Goal: Information Seeking & Learning: Learn about a topic

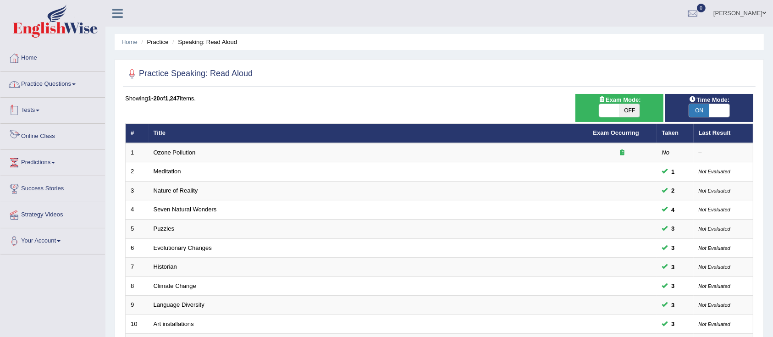
click at [50, 79] on link "Practice Questions" at bounding box center [52, 83] width 105 height 23
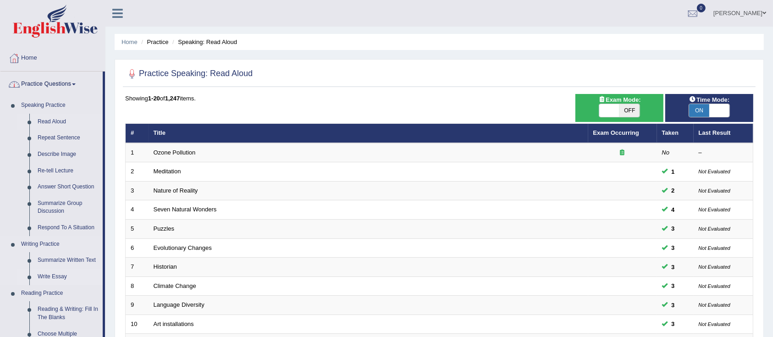
scroll to position [122, 0]
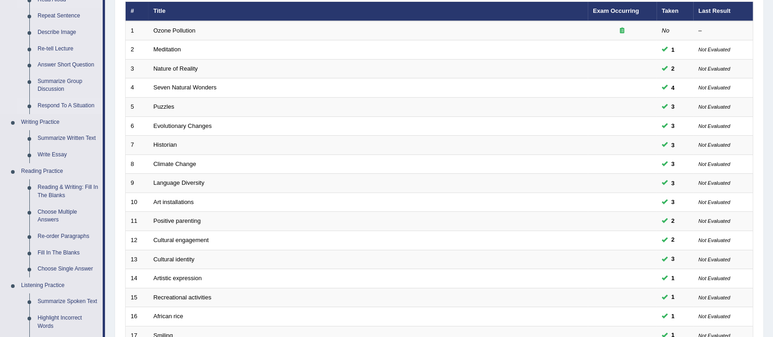
click at [62, 99] on link "Respond To A Situation" at bounding box center [67, 106] width 69 height 17
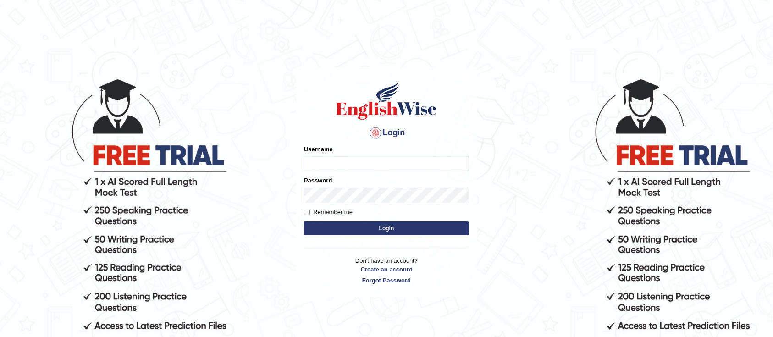
click at [353, 161] on input "Username" at bounding box center [386, 164] width 165 height 16
type input "GreeshmaV"
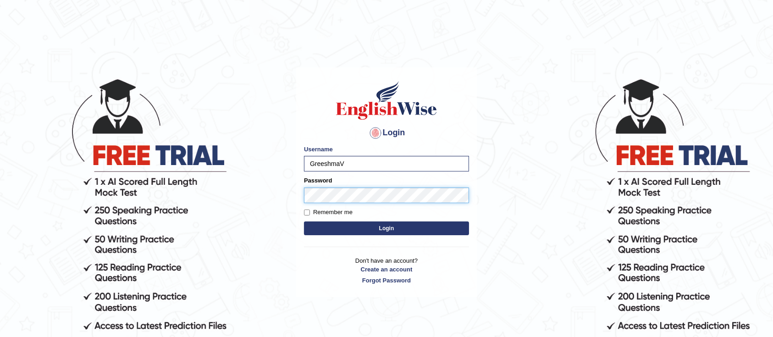
click at [304, 222] on button "Login" at bounding box center [386, 229] width 165 height 14
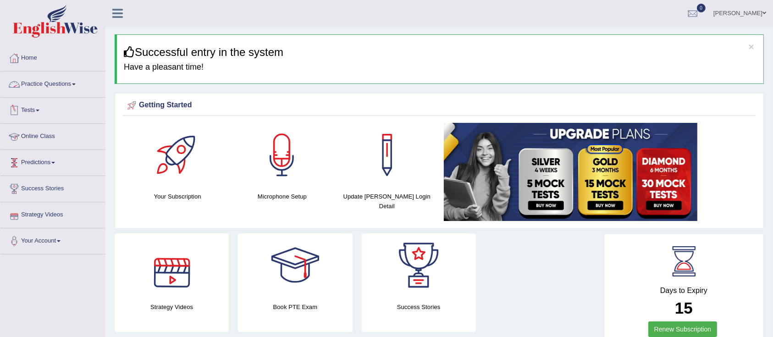
click at [22, 89] on link "Practice Questions" at bounding box center [52, 83] width 105 height 23
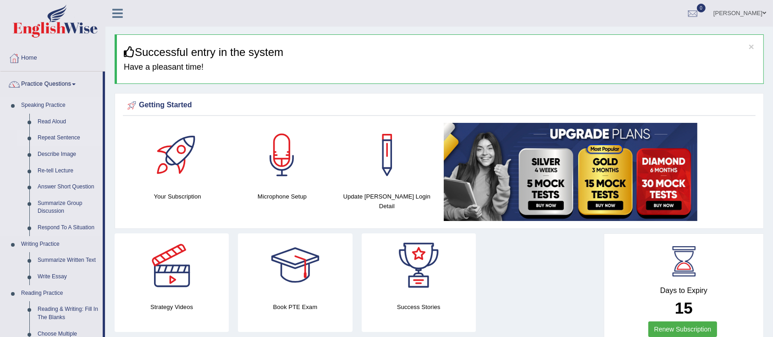
click at [46, 137] on link "Repeat Sentence" at bounding box center [67, 138] width 69 height 17
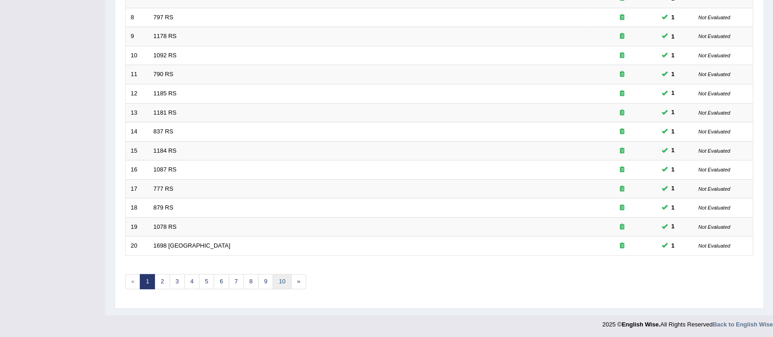
click at [286, 281] on link "10" at bounding box center [282, 281] width 18 height 15
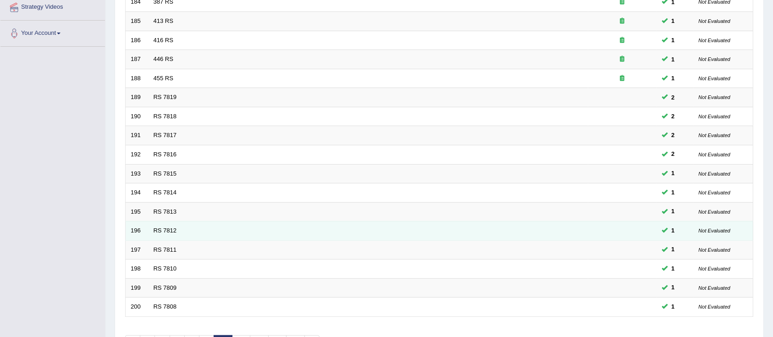
scroll to position [269, 0]
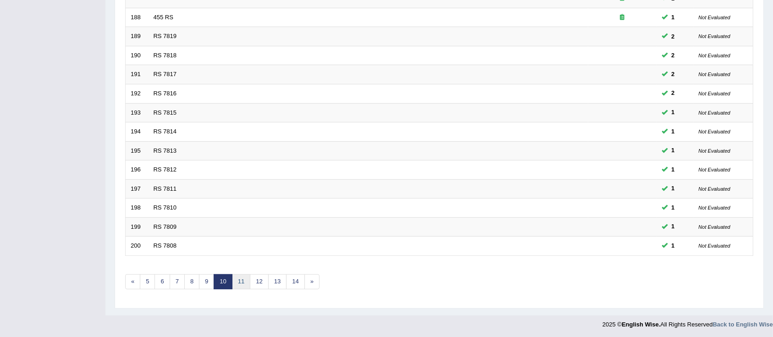
click at [241, 283] on link "11" at bounding box center [241, 281] width 18 height 15
click at [243, 282] on link "12" at bounding box center [244, 281] width 18 height 15
click at [250, 278] on link "13" at bounding box center [248, 281] width 18 height 15
click at [250, 281] on link "14" at bounding box center [251, 281] width 18 height 15
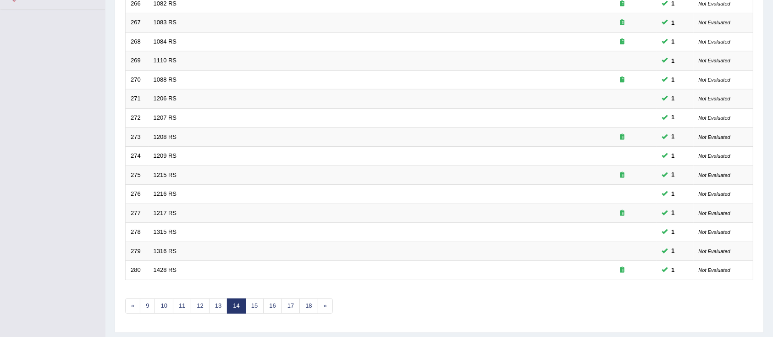
scroll to position [269, 0]
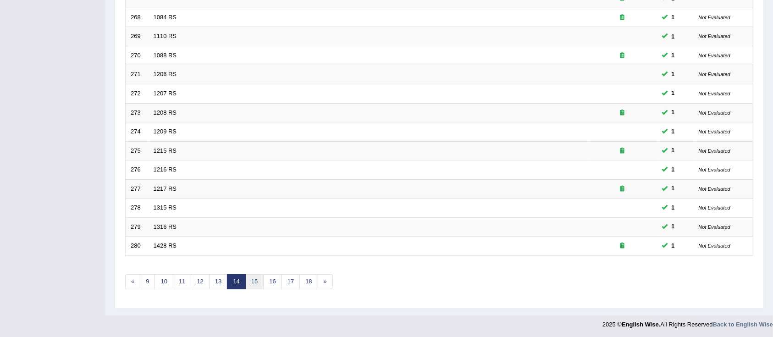
click at [261, 278] on link "15" at bounding box center [254, 281] width 18 height 15
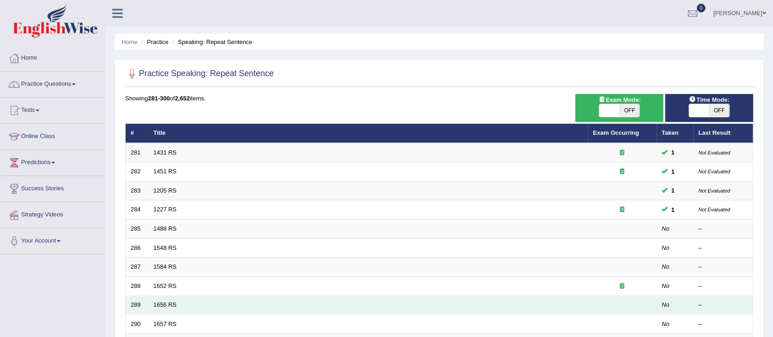
scroll to position [61, 0]
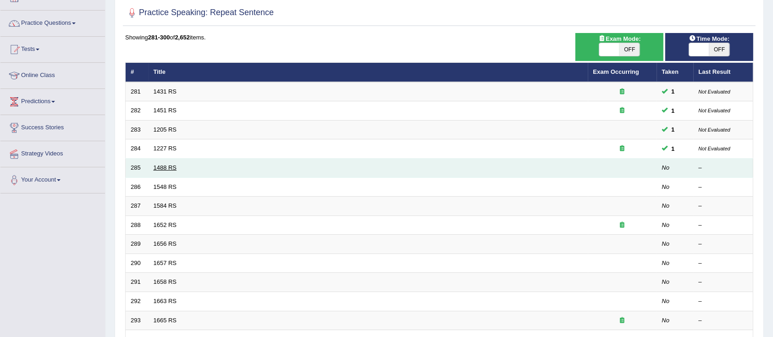
click at [167, 168] on link "1488 RS" at bounding box center [165, 167] width 23 height 7
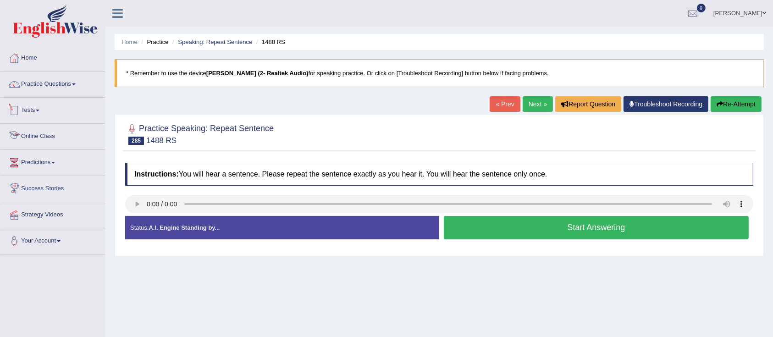
click at [66, 94] on li "Practice Questions Speaking Practice Read Aloud Repeat Sentence Describe Image …" at bounding box center [52, 85] width 105 height 26
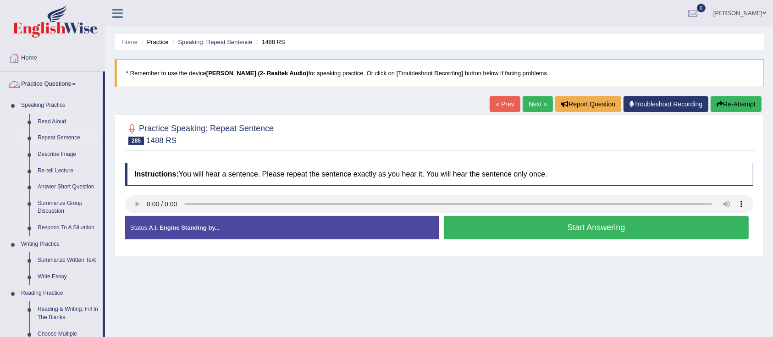
click at [46, 137] on link "Repeat Sentence" at bounding box center [67, 138] width 69 height 17
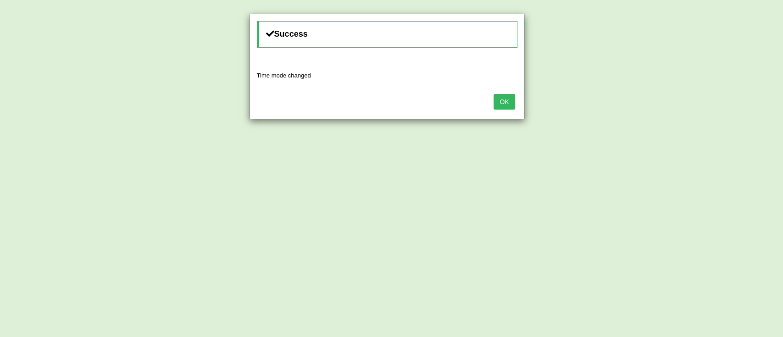
click at [508, 104] on button "OK" at bounding box center [504, 102] width 21 height 16
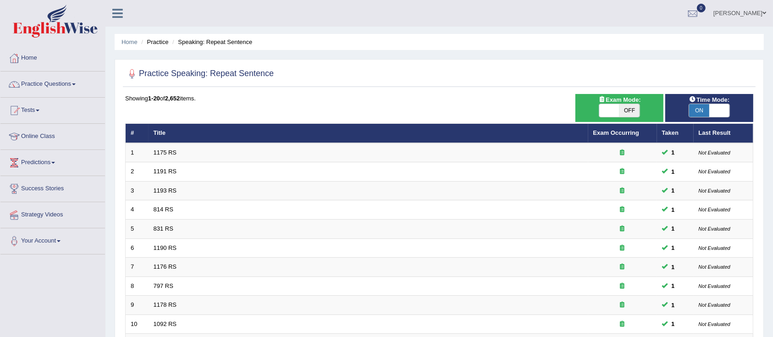
scroll to position [269, 0]
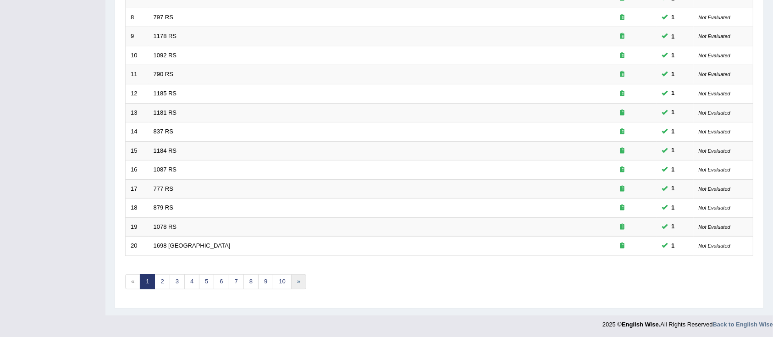
click at [302, 283] on link "»" at bounding box center [298, 281] width 15 height 15
click at [288, 282] on link "10" at bounding box center [282, 281] width 18 height 15
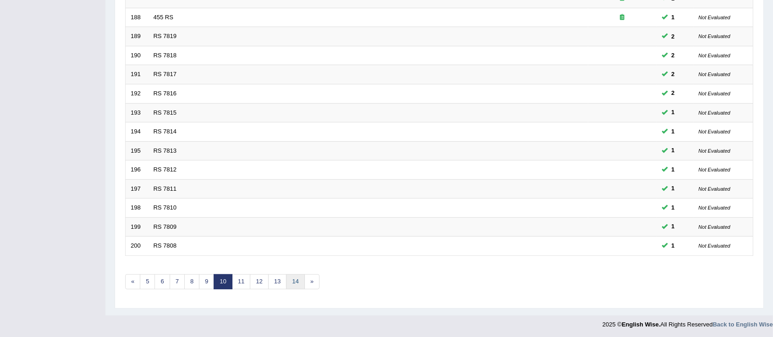
click at [290, 280] on link "14" at bounding box center [295, 281] width 18 height 15
click at [274, 277] on link "16" at bounding box center [272, 281] width 18 height 15
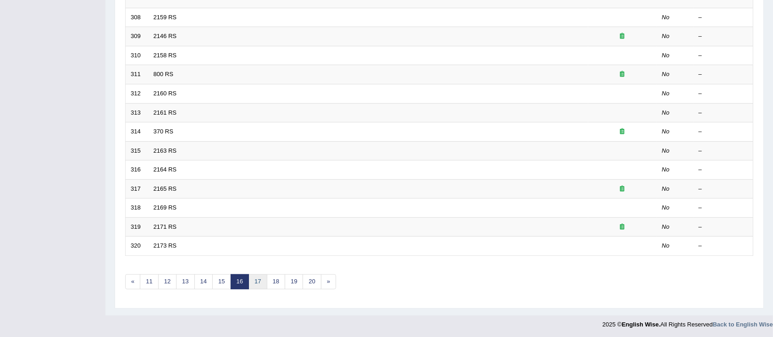
click at [261, 278] on link "17" at bounding box center [258, 281] width 18 height 15
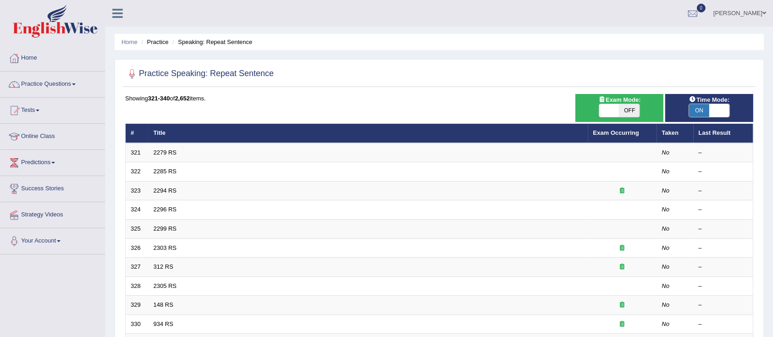
scroll to position [245, 0]
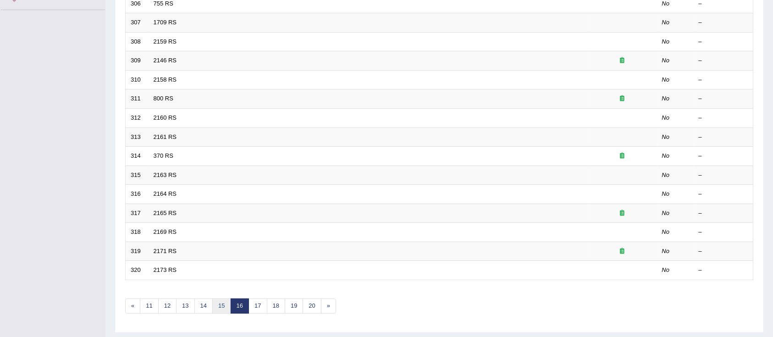
scroll to position [245, 0]
click at [220, 302] on link "15" at bounding box center [221, 306] width 18 height 15
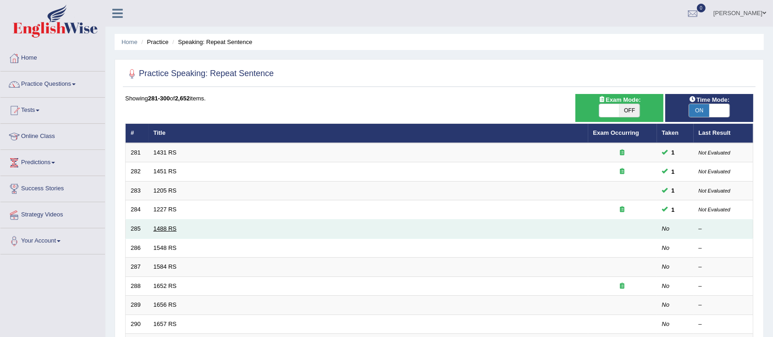
click at [169, 229] on link "1488 RS" at bounding box center [165, 228] width 23 height 7
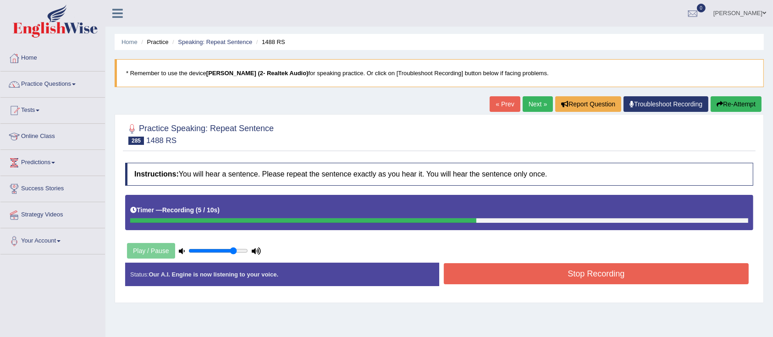
click at [496, 273] on button "Stop Recording" at bounding box center [596, 273] width 305 height 21
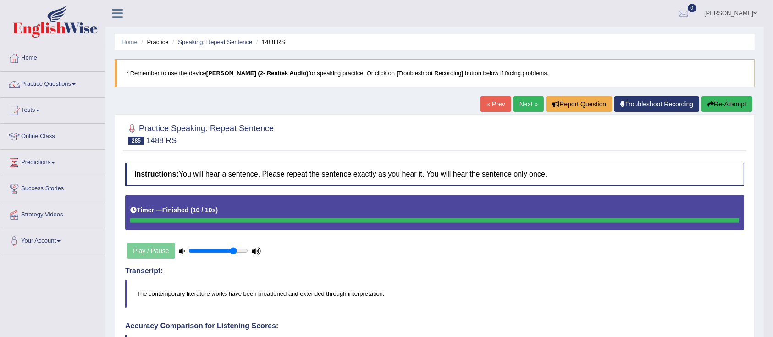
click at [516, 104] on link "Next »" at bounding box center [529, 104] width 30 height 16
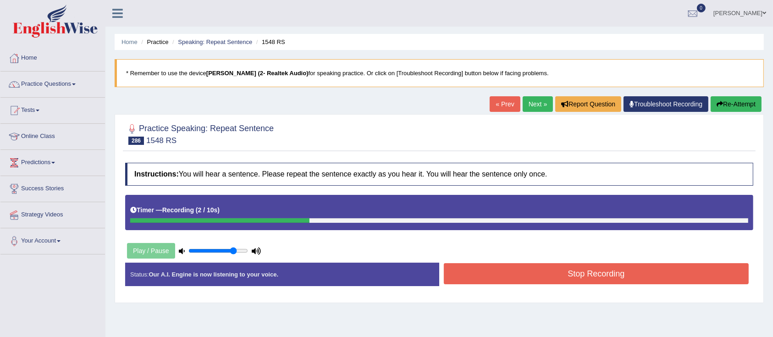
click at [495, 267] on button "Stop Recording" at bounding box center [596, 273] width 305 height 21
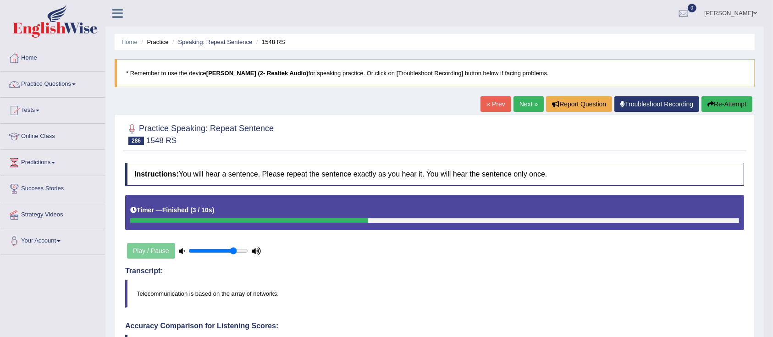
click at [521, 101] on link "Next »" at bounding box center [529, 104] width 30 height 16
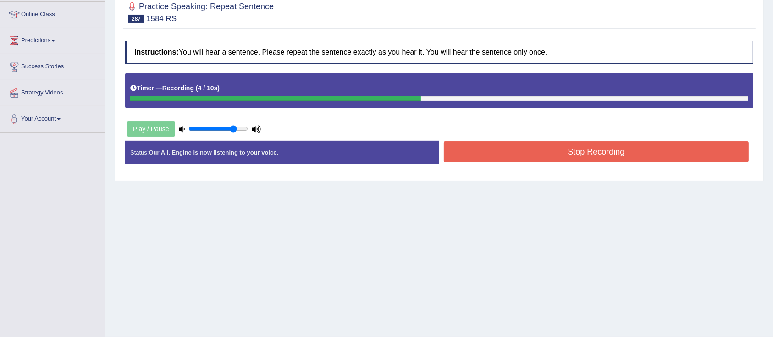
click at [511, 152] on button "Stop Recording" at bounding box center [596, 151] width 305 height 21
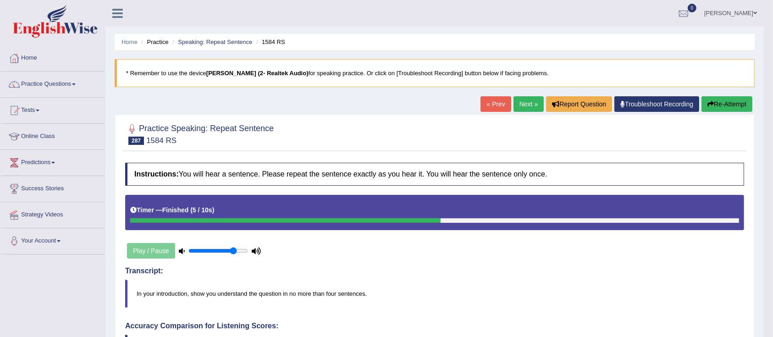
click at [527, 106] on link "Next »" at bounding box center [529, 104] width 30 height 16
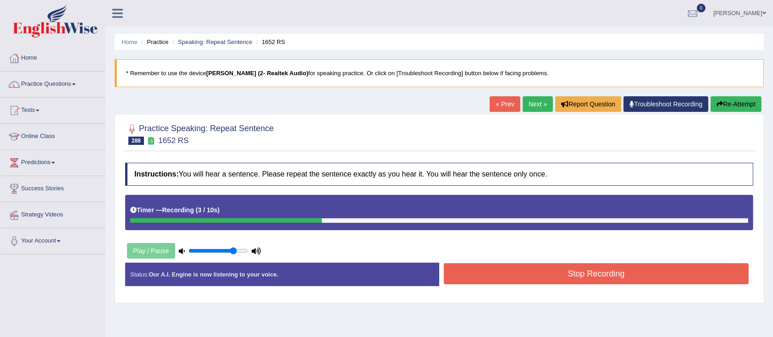
click at [602, 270] on button "Stop Recording" at bounding box center [596, 273] width 305 height 21
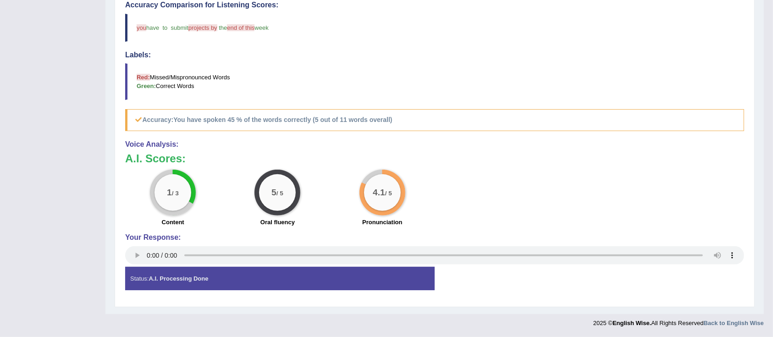
scroll to position [15, 0]
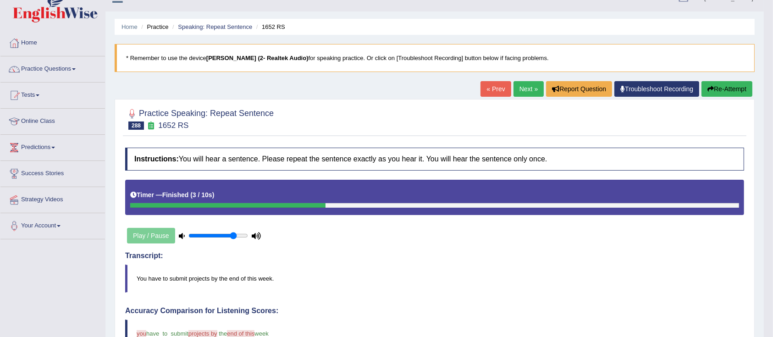
click at [529, 84] on link "Next »" at bounding box center [529, 89] width 30 height 16
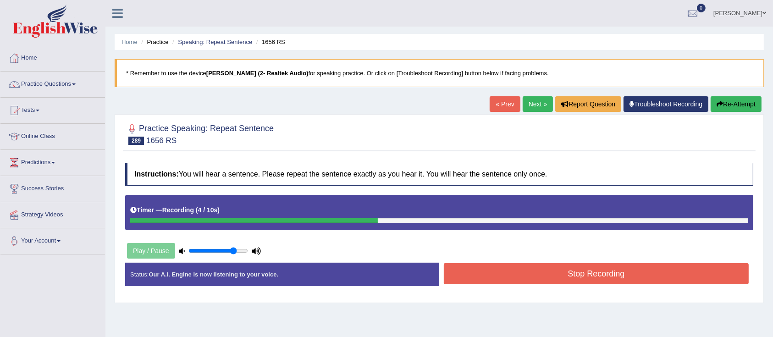
click at [612, 277] on button "Stop Recording" at bounding box center [596, 273] width 305 height 21
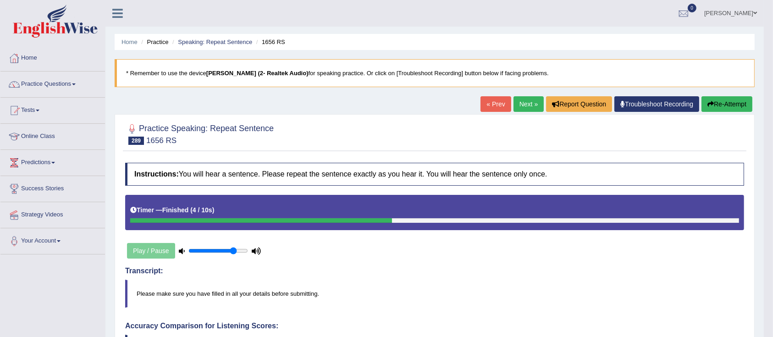
click at [532, 108] on link "Next »" at bounding box center [529, 104] width 30 height 16
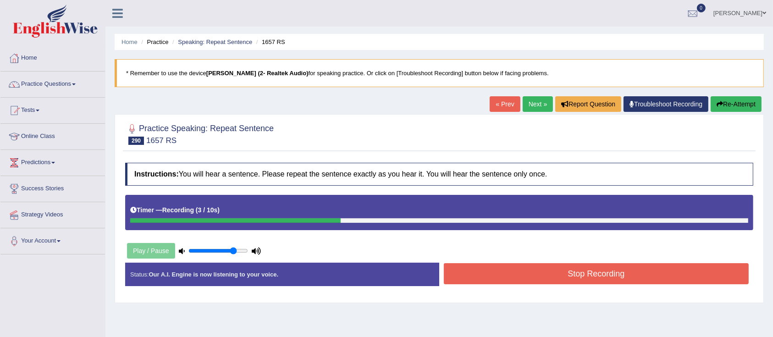
click at [522, 272] on button "Stop Recording" at bounding box center [596, 273] width 305 height 21
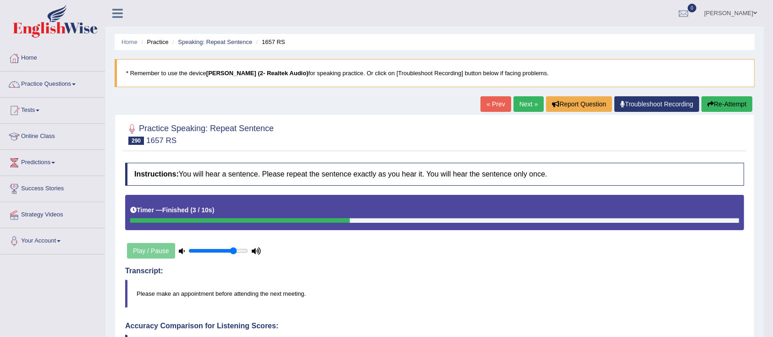
click at [528, 103] on link "Next »" at bounding box center [529, 104] width 30 height 16
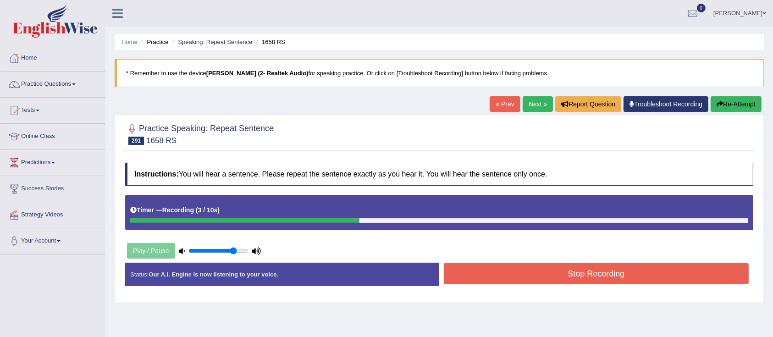
click at [535, 279] on button "Stop Recording" at bounding box center [596, 273] width 305 height 21
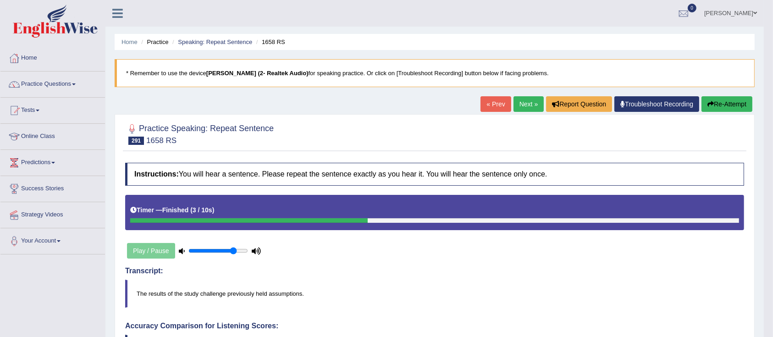
click at [532, 103] on link "Next »" at bounding box center [529, 104] width 30 height 16
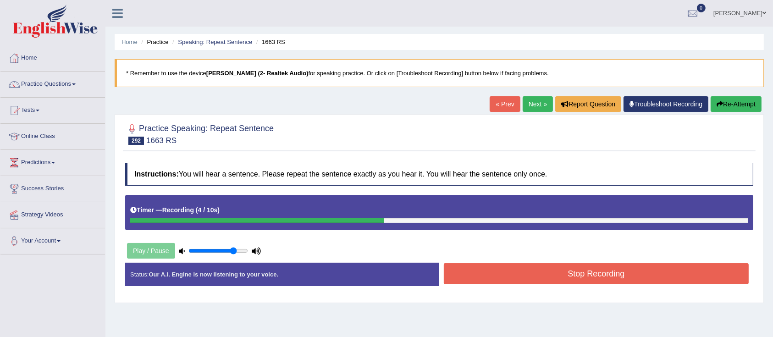
click at [558, 269] on button "Stop Recording" at bounding box center [596, 273] width 305 height 21
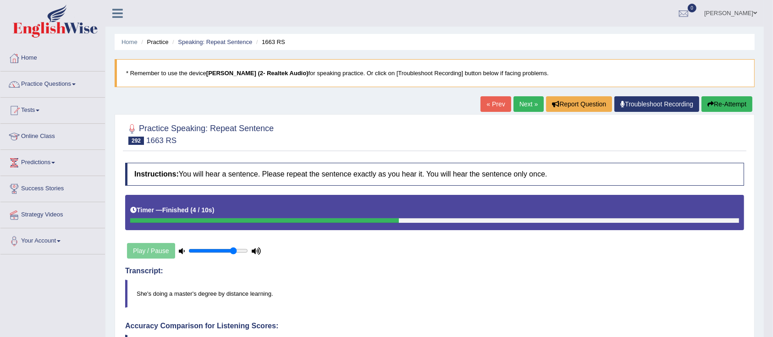
click at [523, 101] on link "Next »" at bounding box center [529, 104] width 30 height 16
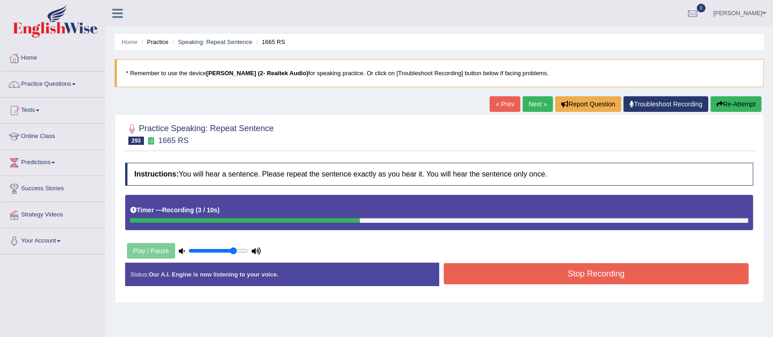
click at [529, 277] on button "Stop Recording" at bounding box center [596, 273] width 305 height 21
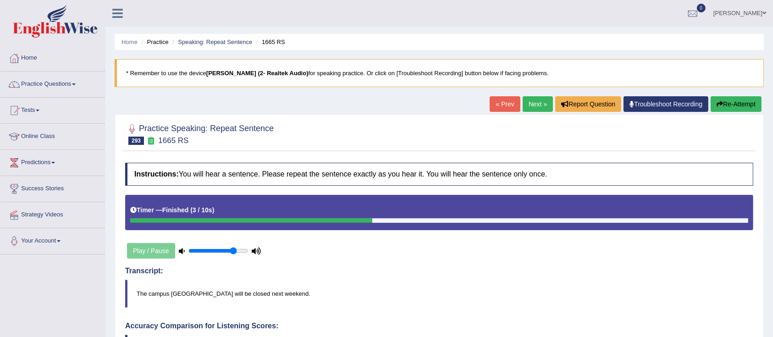
click at [528, 101] on link "Next »" at bounding box center [538, 104] width 30 height 16
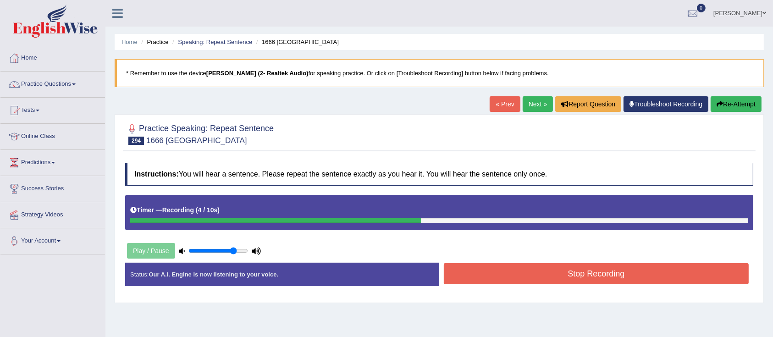
click at [478, 268] on button "Stop Recording" at bounding box center [596, 273] width 305 height 21
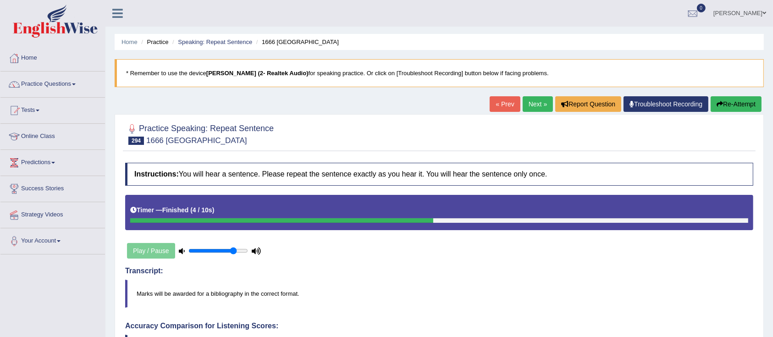
click at [529, 104] on link "Next »" at bounding box center [538, 104] width 30 height 16
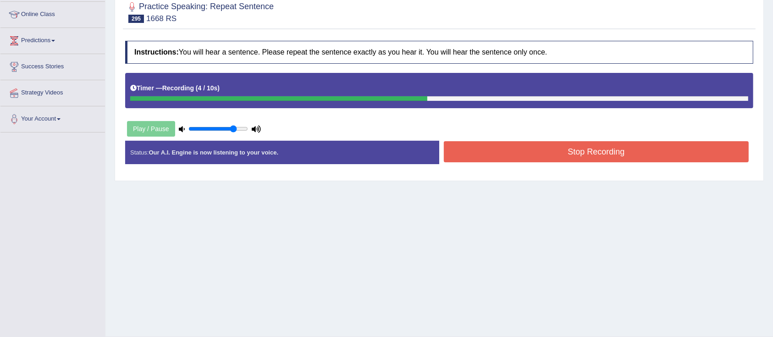
click at [513, 152] on button "Stop Recording" at bounding box center [596, 151] width 305 height 21
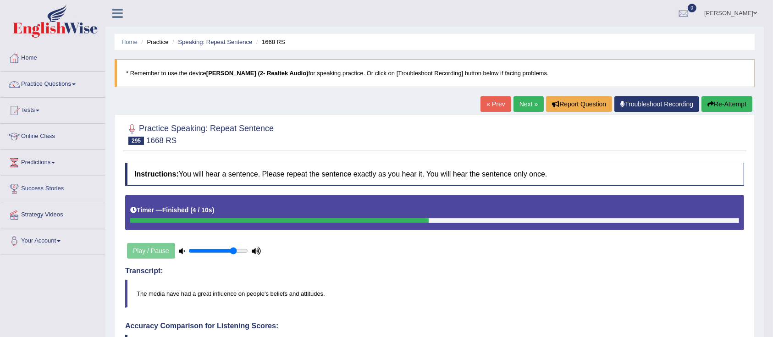
click at [529, 103] on link "Next »" at bounding box center [529, 104] width 30 height 16
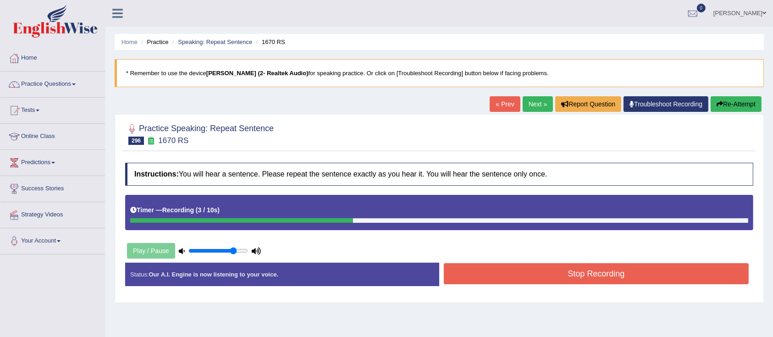
click at [558, 274] on button "Stop Recording" at bounding box center [596, 273] width 305 height 21
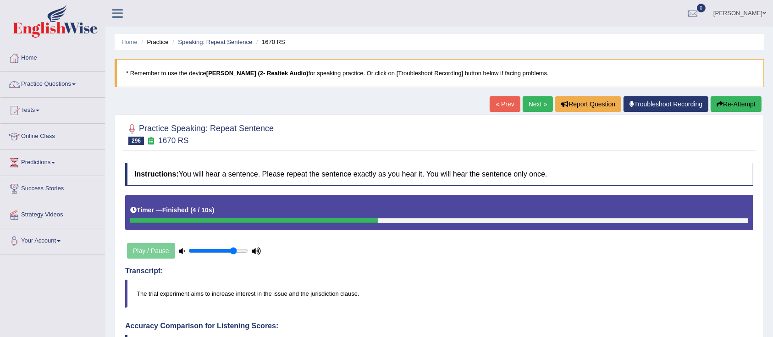
click at [534, 105] on link "Next »" at bounding box center [538, 104] width 30 height 16
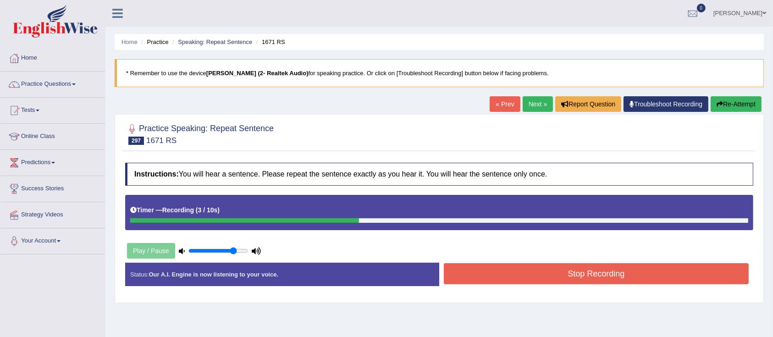
click at [517, 271] on button "Stop Recording" at bounding box center [596, 273] width 305 height 21
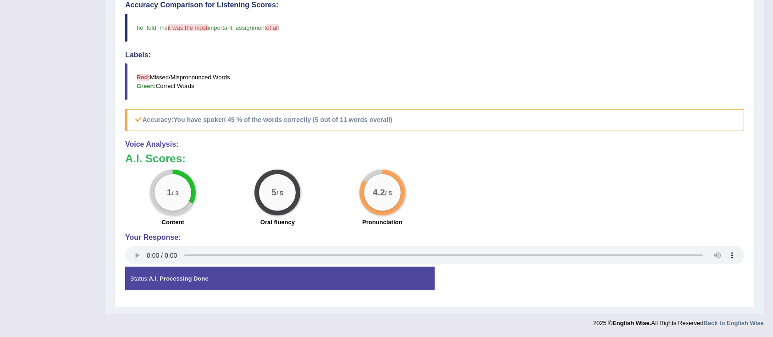
scroll to position [15, 0]
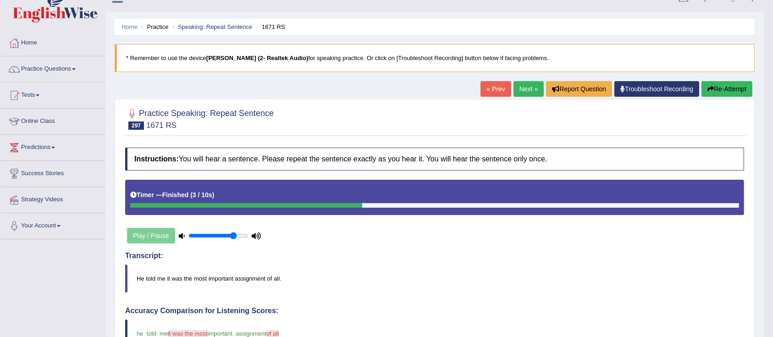
click at [519, 88] on link "Next »" at bounding box center [529, 89] width 30 height 16
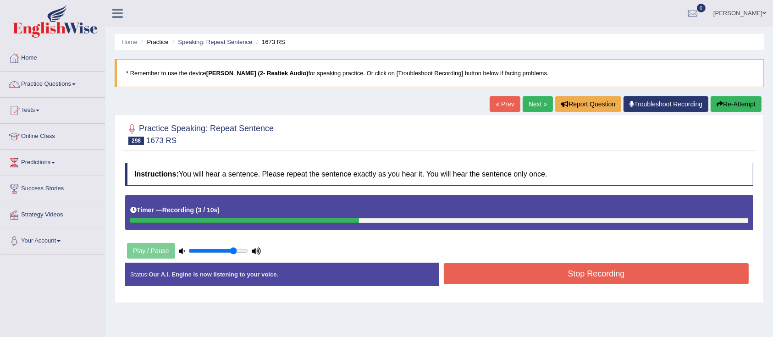
click at [512, 277] on button "Stop Recording" at bounding box center [596, 273] width 305 height 21
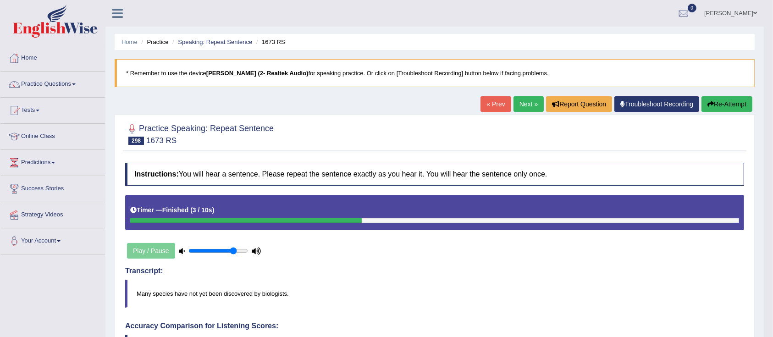
click at [518, 106] on link "Next »" at bounding box center [529, 104] width 30 height 16
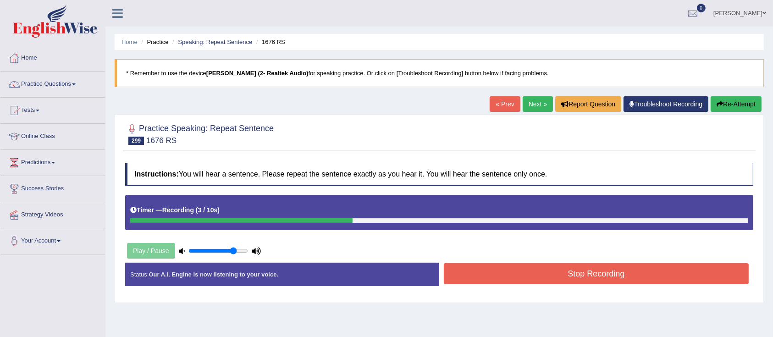
click at [499, 273] on button "Stop Recording" at bounding box center [596, 273] width 305 height 21
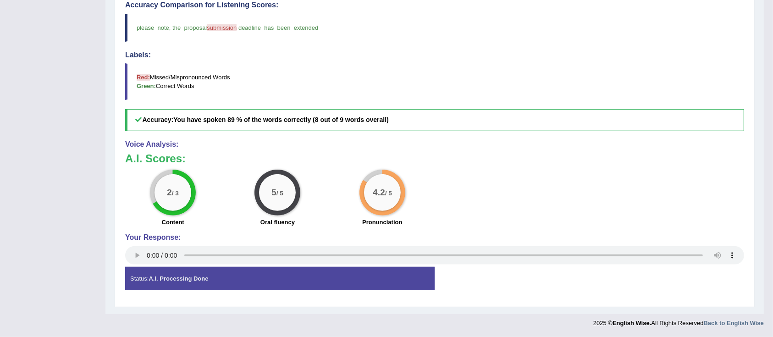
scroll to position [77, 0]
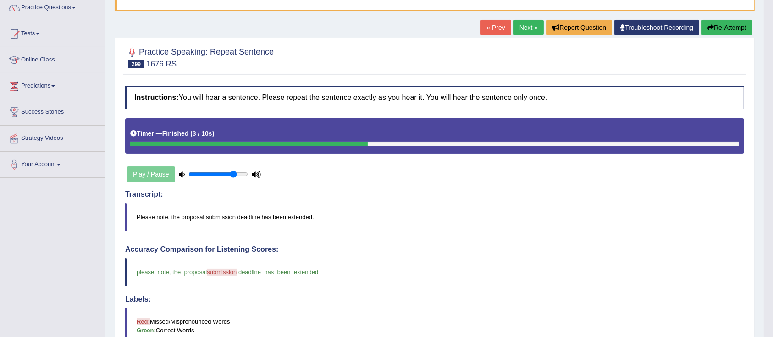
click at [532, 29] on link "Next »" at bounding box center [529, 28] width 30 height 16
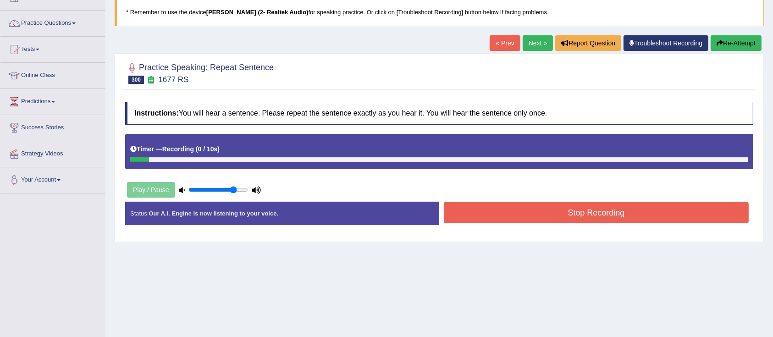
click at [748, 50] on button "Re-Attempt" at bounding box center [736, 43] width 51 height 16
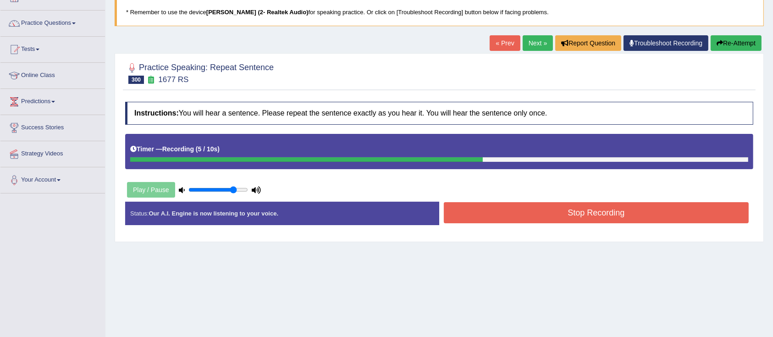
click at [558, 207] on button "Stop Recording" at bounding box center [596, 212] width 305 height 21
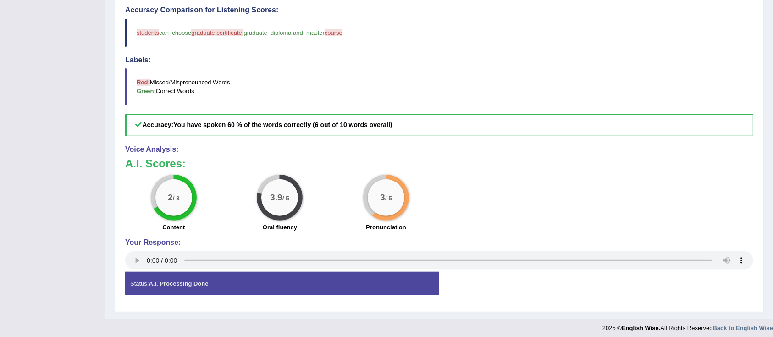
scroll to position [11, 0]
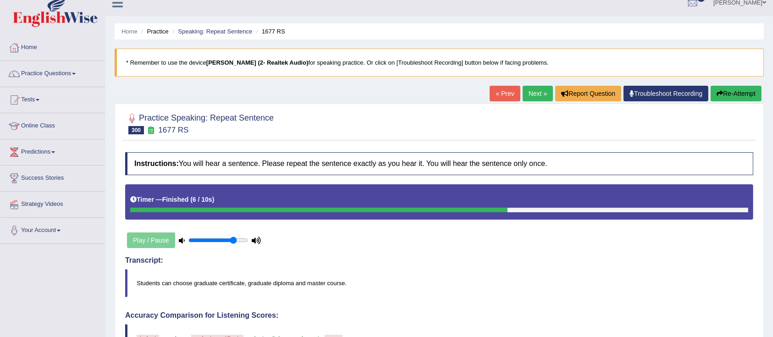
click at [527, 95] on link "Next »" at bounding box center [538, 94] width 30 height 16
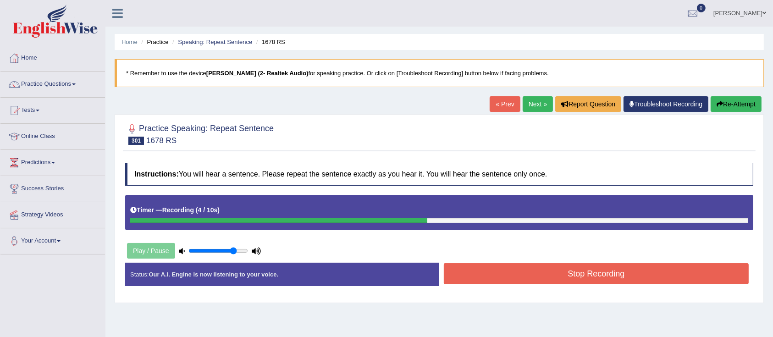
click at [571, 264] on button "Stop Recording" at bounding box center [596, 273] width 305 height 21
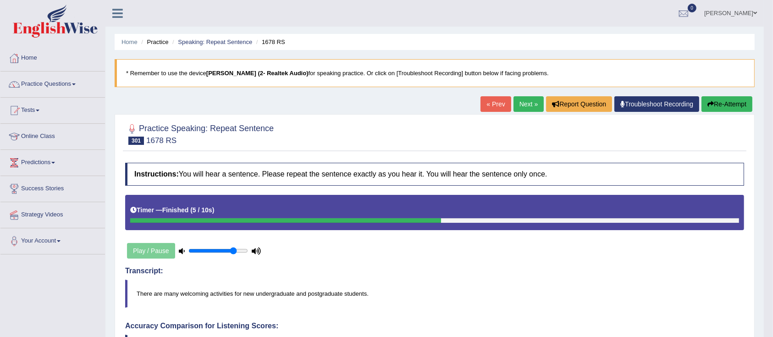
click at [530, 99] on link "Next »" at bounding box center [529, 104] width 30 height 16
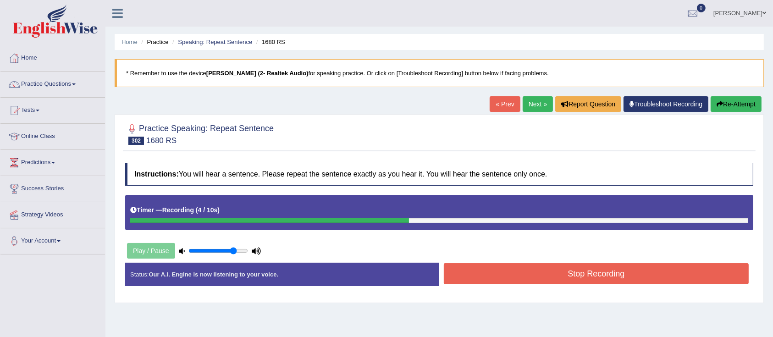
click at [562, 281] on button "Stop Recording" at bounding box center [596, 273] width 305 height 21
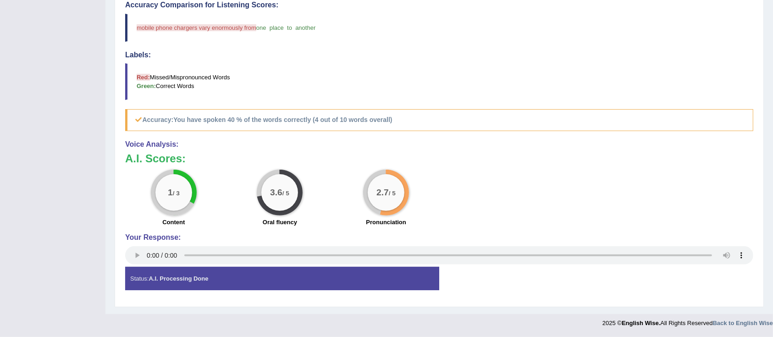
scroll to position [15, 0]
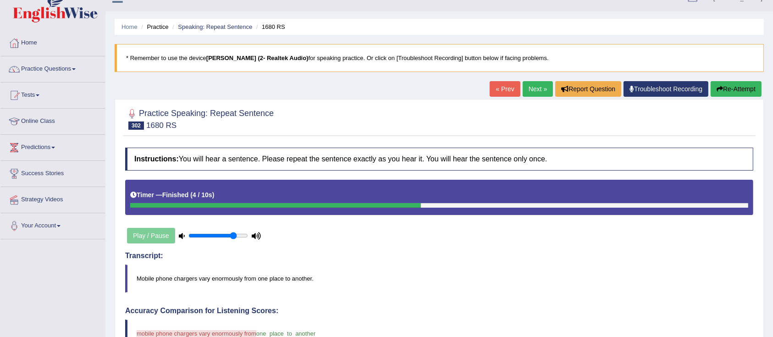
click at [529, 90] on link "Next »" at bounding box center [538, 89] width 30 height 16
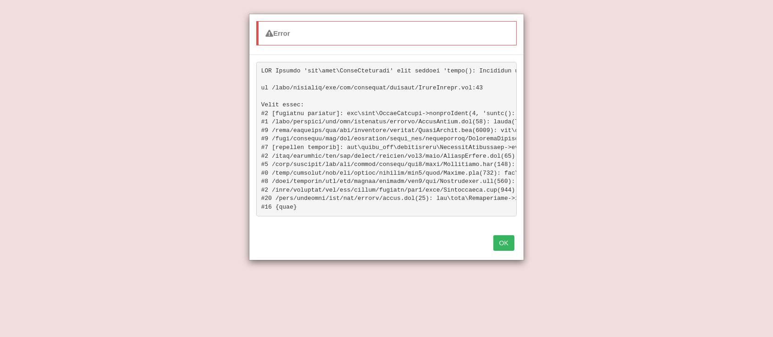
click at [503, 249] on button "OK" at bounding box center [504, 243] width 21 height 16
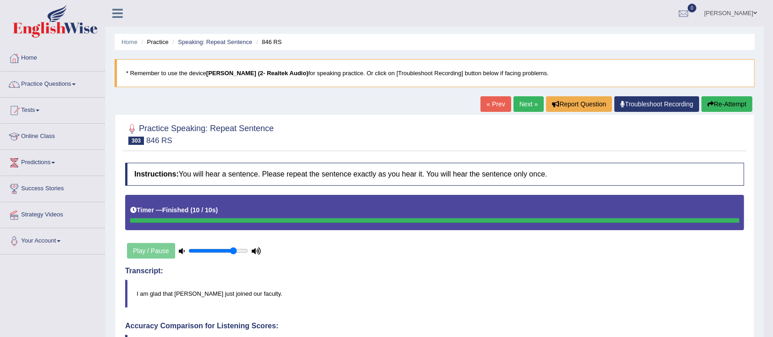
click at [478, 176] on h4 "Instructions: You will hear a sentence. Please repeat the sentence exactly as y…" at bounding box center [434, 174] width 619 height 23
click at [60, 89] on link "Practice Questions" at bounding box center [52, 83] width 105 height 23
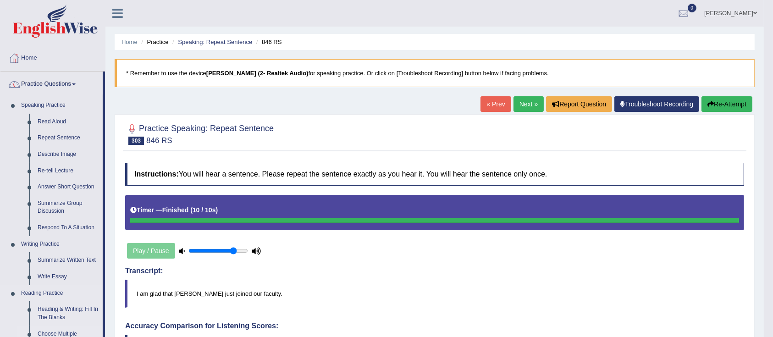
scroll to position [184, 0]
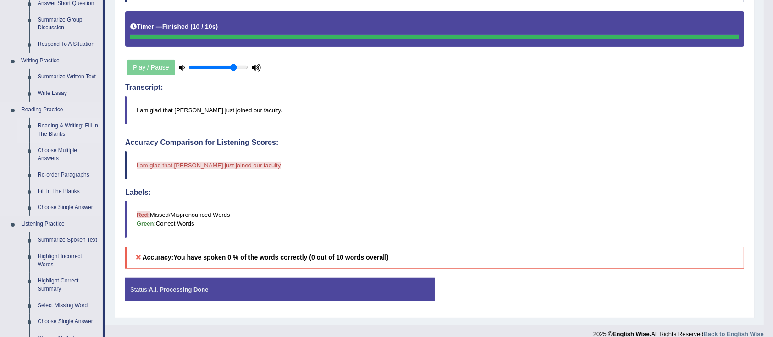
click at [45, 127] on link "Reading & Writing: Fill In The Blanks" at bounding box center [67, 130] width 69 height 24
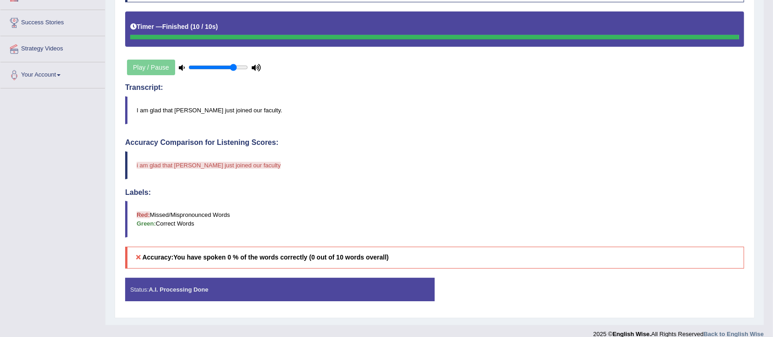
scroll to position [194, 0]
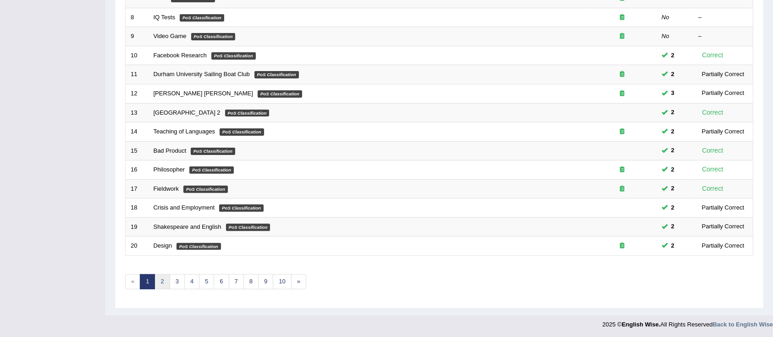
click at [162, 281] on link "2" at bounding box center [162, 281] width 15 height 15
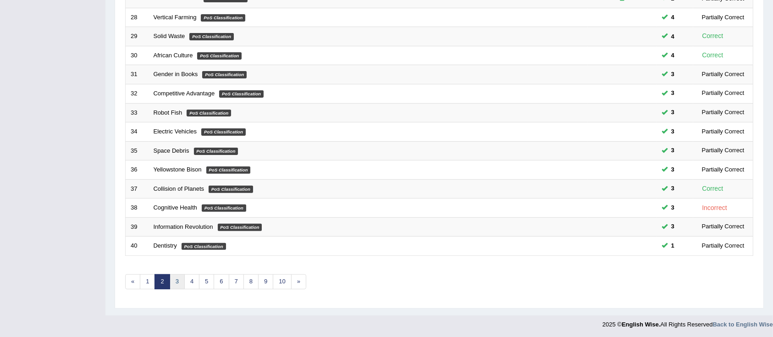
click at [176, 276] on link "3" at bounding box center [177, 281] width 15 height 15
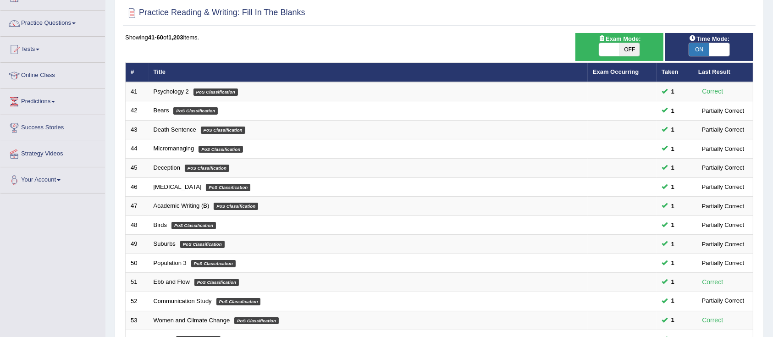
scroll to position [269, 0]
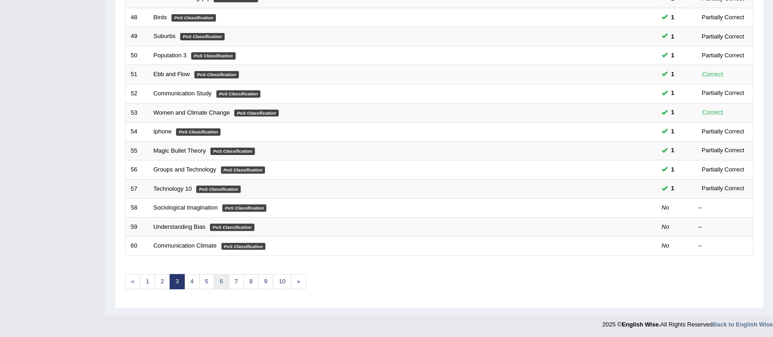
click at [218, 281] on link "6" at bounding box center [221, 281] width 15 height 15
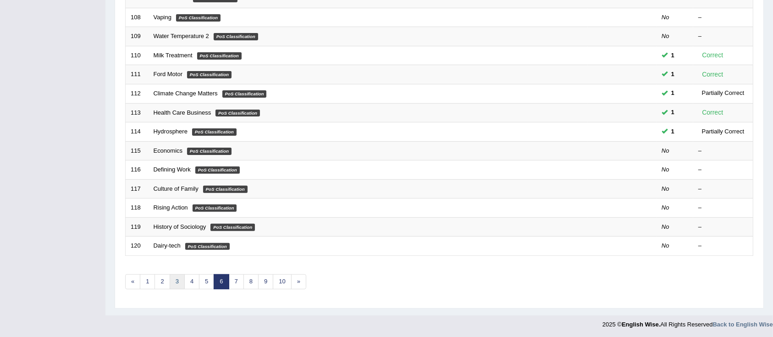
click at [179, 285] on link "3" at bounding box center [177, 281] width 15 height 15
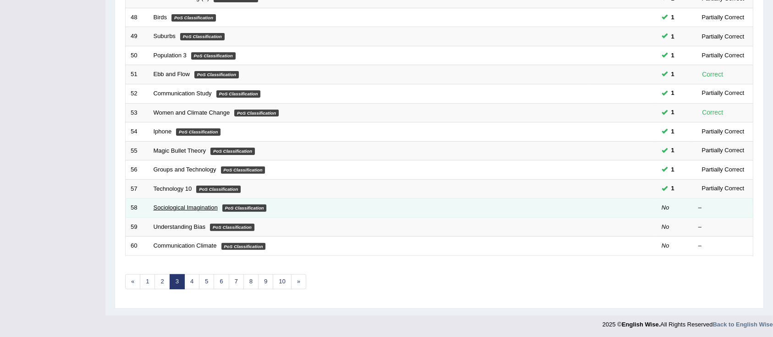
click at [191, 206] on link "Sociological Imagination" at bounding box center [186, 207] width 64 height 7
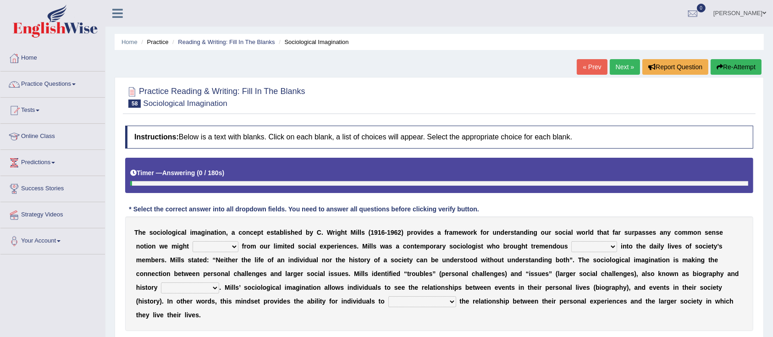
scroll to position [61, 0]
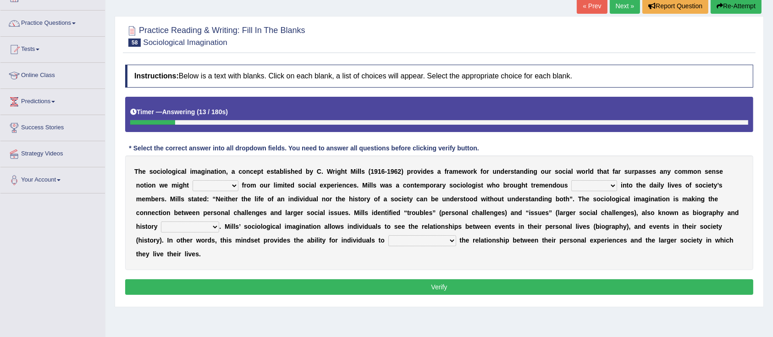
click at [230, 187] on select "depart derive describe deprive" at bounding box center [216, 185] width 46 height 11
select select "depart"
click at [193, 180] on select "depart derive describe deprive" at bounding box center [216, 185] width 46 height 11
click at [606, 184] on select "sight insight comment interaction" at bounding box center [595, 185] width 46 height 11
select select "insight"
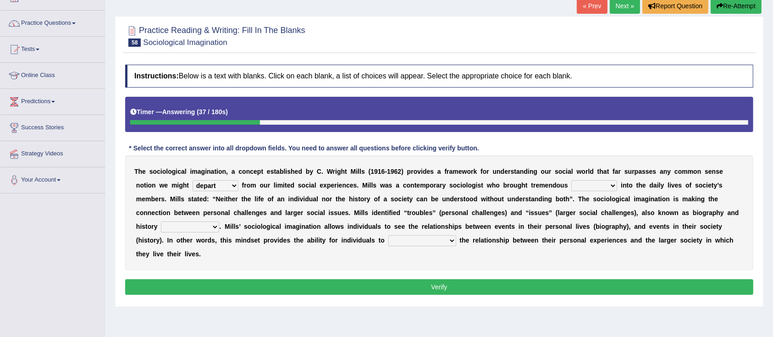
click at [572, 180] on select "sight insight comment interaction" at bounding box center [595, 185] width 46 height 11
click at [213, 225] on select "accordingly collectively respectively spontaneously" at bounding box center [190, 227] width 58 height 11
select select "respectively"
click at [161, 222] on select "accordingly collectively respectively spontaneously" at bounding box center [190, 227] width 58 height 11
click at [416, 245] on select "commercialize capitalize realize compartmentalize" at bounding box center [423, 240] width 68 height 11
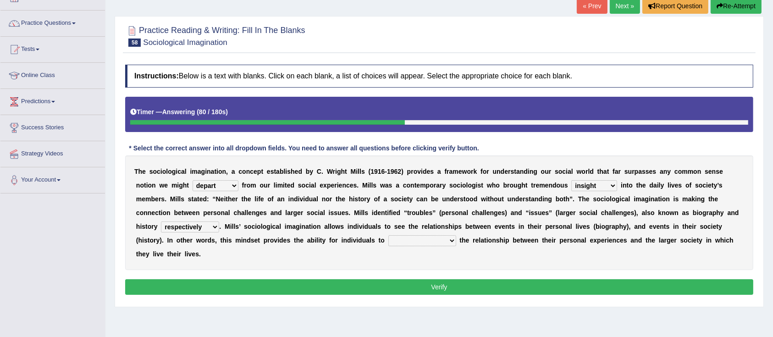
select select "realize"
click at [389, 235] on select "commercialize capitalize realize compartmentalize" at bounding box center [423, 240] width 68 height 11
click at [412, 288] on button "Verify" at bounding box center [439, 287] width 629 height 16
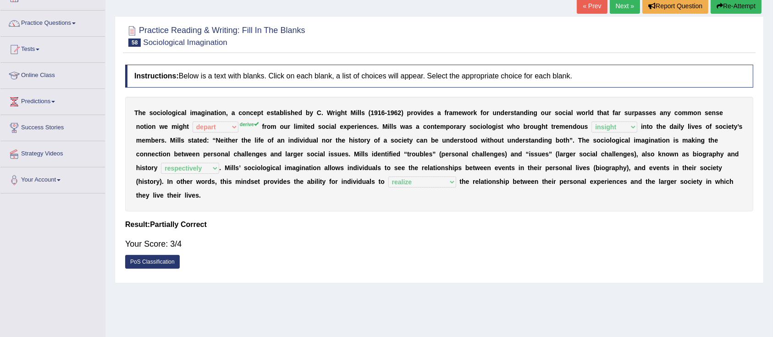
click at [611, 9] on link "Next »" at bounding box center [625, 6] width 30 height 16
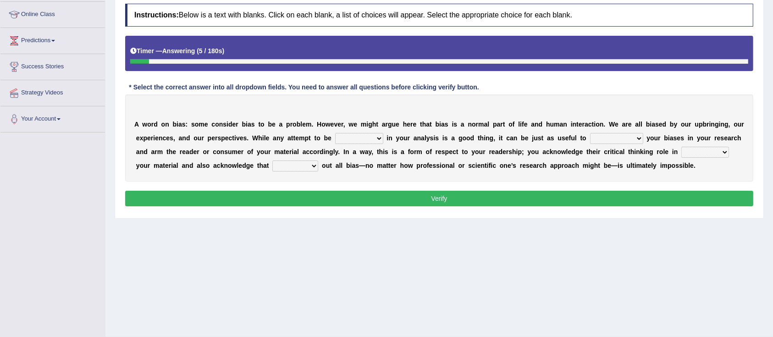
click at [378, 141] on select "objective optimistic subjective pessimistic" at bounding box center [359, 138] width 48 height 11
select select "objective"
click at [335, 133] on select "objective optimistic subjective pessimistic" at bounding box center [359, 138] width 48 height 11
click at [612, 141] on select "assume achieve acquire acknowledge" at bounding box center [616, 138] width 53 height 11
select select "acknowledge"
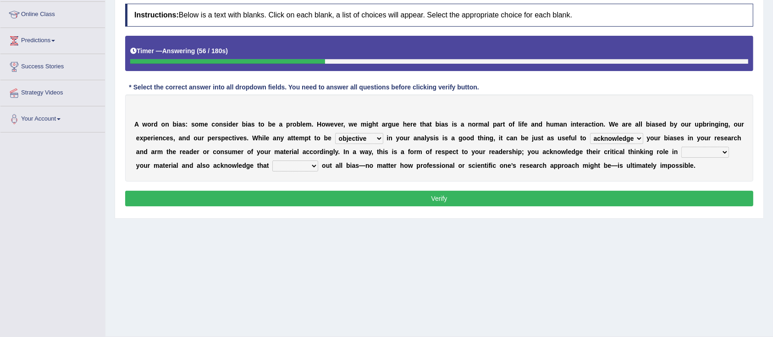
click at [591, 133] on select "assume achieve acquire acknowledge" at bounding box center [616, 138] width 53 height 11
click at [682, 158] on select "contacting consuming conducting confirming" at bounding box center [706, 152] width 48 height 11
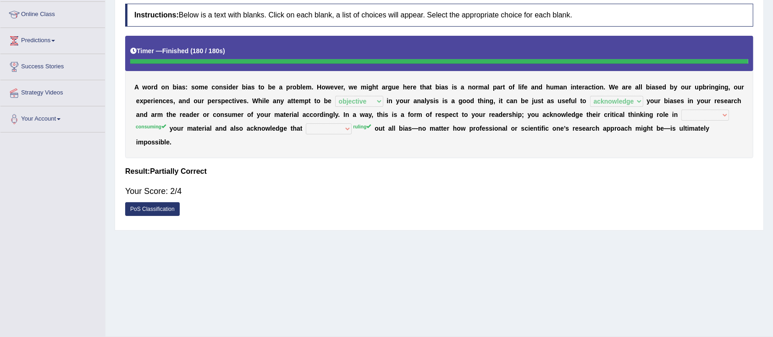
scroll to position [61, 0]
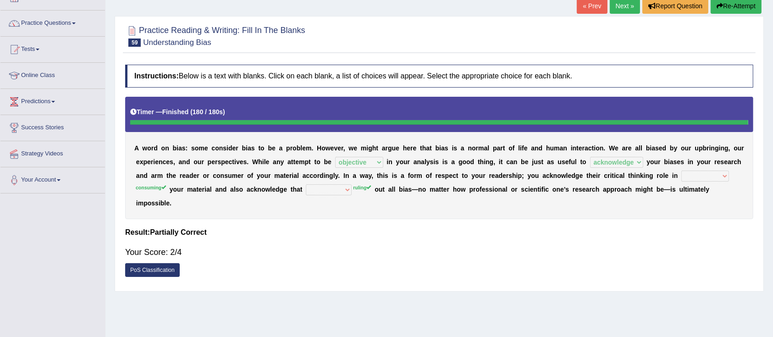
click at [612, 7] on link "Next »" at bounding box center [625, 6] width 30 height 16
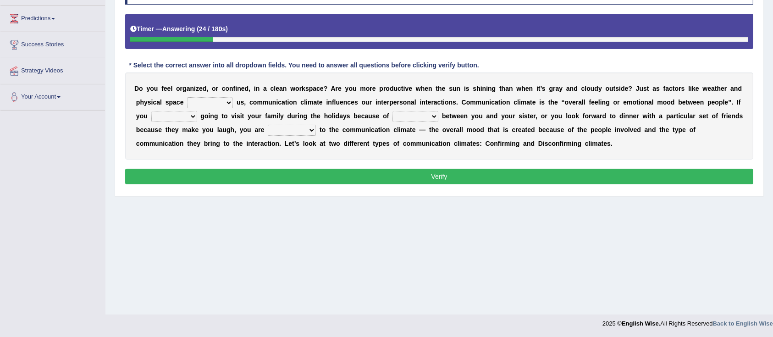
click at [227, 104] on select "improve impact impose imply" at bounding box center [210, 102] width 46 height 11
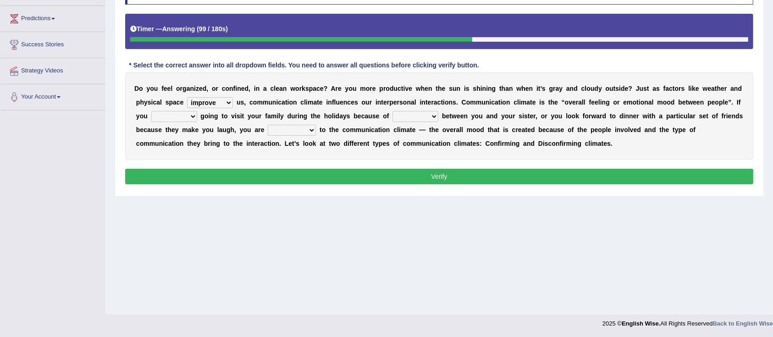
click at [187, 97] on select "improve impact impose imply" at bounding box center [210, 102] width 46 height 11
click at [228, 108] on div "D o y o u f e e l o r g a n i z e d , o r c o n f i n e d , i n a c l e a n w o…" at bounding box center [439, 115] width 629 height 87
click at [228, 105] on select "improve impact impose imply" at bounding box center [210, 102] width 46 height 11
select select "impact"
click at [187, 97] on select "improve impact impose imply" at bounding box center [210, 102] width 46 height 11
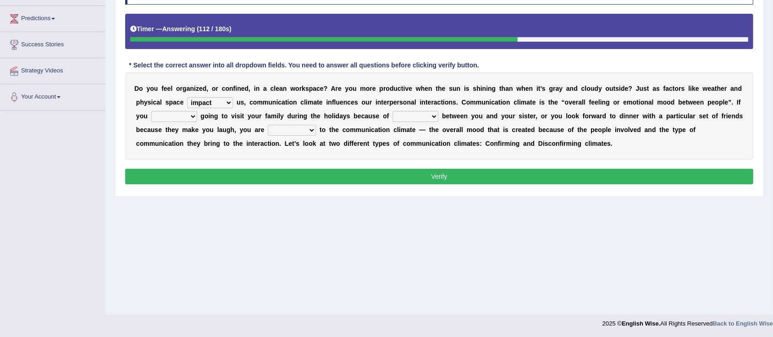
click at [195, 113] on select "dread force scare afraid" at bounding box center [174, 116] width 46 height 11
select select "dread"
click at [151, 111] on select "dread force scare afraid" at bounding box center [174, 116] width 46 height 11
click at [396, 117] on select "tender tension tendency tenacity" at bounding box center [416, 116] width 46 height 11
select select "tendency"
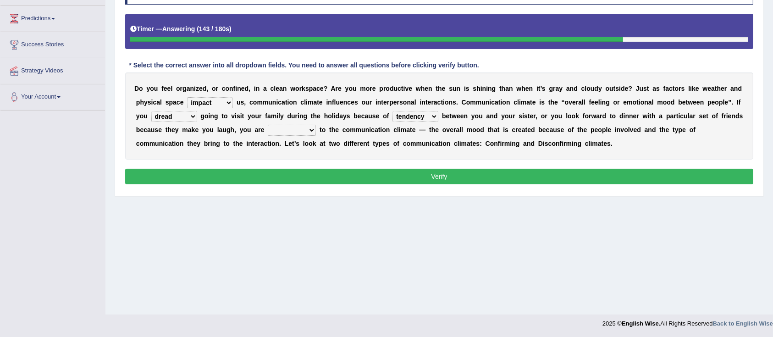
click at [393, 111] on select "tender tension tendency tenacity" at bounding box center [416, 116] width 46 height 11
click at [299, 131] on select "relying relating responding recycling" at bounding box center [292, 130] width 48 height 11
select select "relating"
click at [268, 125] on select "relying relating responding recycling" at bounding box center [292, 130] width 48 height 11
click at [296, 179] on button "Verify" at bounding box center [439, 177] width 629 height 16
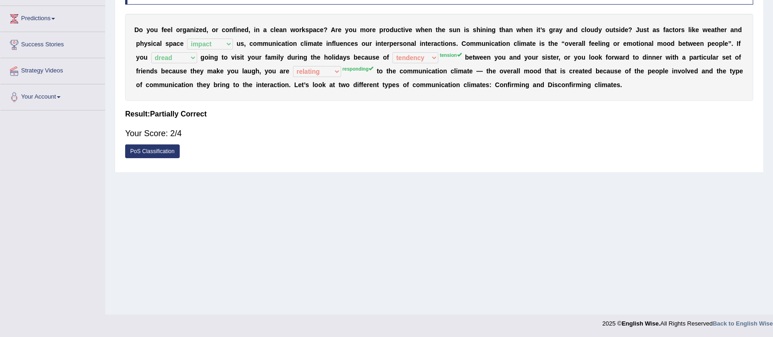
scroll to position [22, 0]
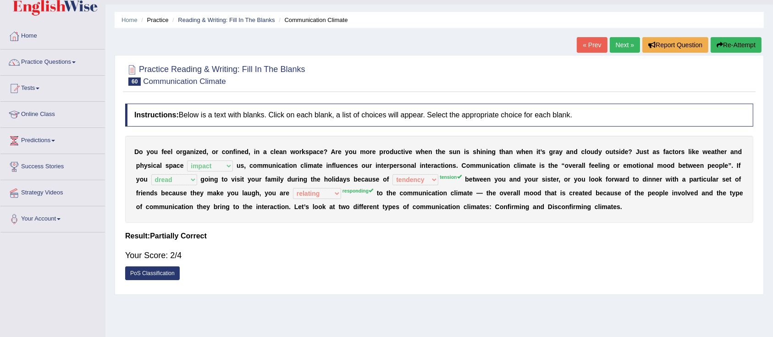
click at [612, 50] on link "Next »" at bounding box center [625, 45] width 30 height 16
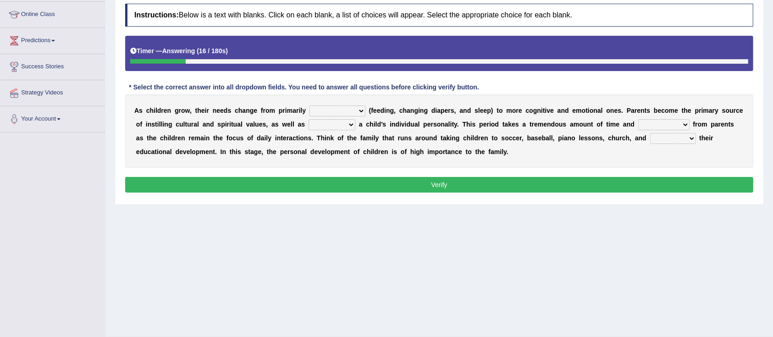
click at [355, 111] on select "psychological educational physical social" at bounding box center [338, 111] width 56 height 11
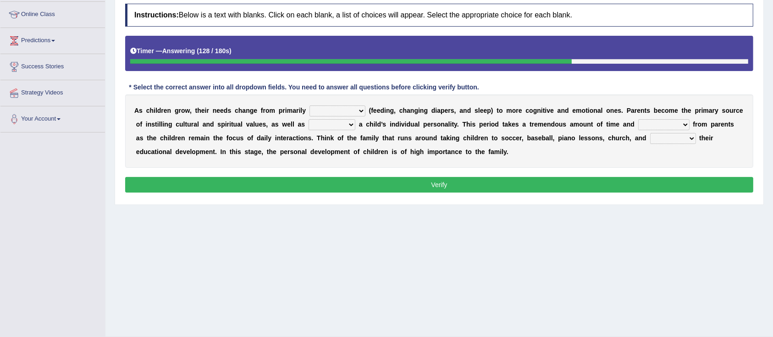
select select "psychological"
click at [310, 106] on select "psychological educational physical social" at bounding box center [338, 111] width 56 height 11
click at [351, 125] on select "caring calculating feeding fostering" at bounding box center [332, 124] width 47 height 11
select select "caring"
click at [333, 119] on select "caring calculating feeding fostering" at bounding box center [332, 124] width 47 height 11
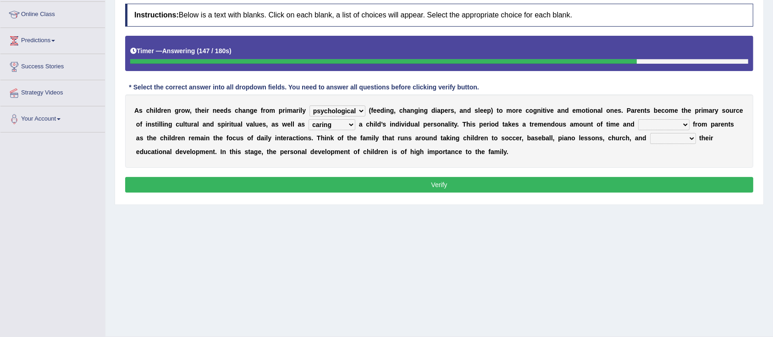
click at [685, 122] on select "commitment components compliance comments" at bounding box center [664, 124] width 51 height 11
select select "commitment"
click at [664, 119] on select "commitment components compliance comments" at bounding box center [664, 124] width 51 height 11
drag, startPoint x: 683, startPoint y: 142, endPoint x: 666, endPoint y: 149, distance: 18.5
click at [683, 142] on select "granting guiding generating gaining" at bounding box center [674, 138] width 46 height 11
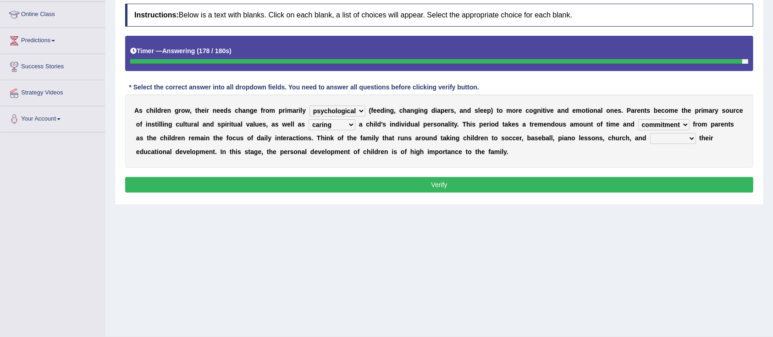
select select "guiding"
click at [677, 133] on select "granting guiding generating gaining" at bounding box center [674, 138] width 46 height 11
click at [655, 185] on button "Verify" at bounding box center [439, 185] width 629 height 16
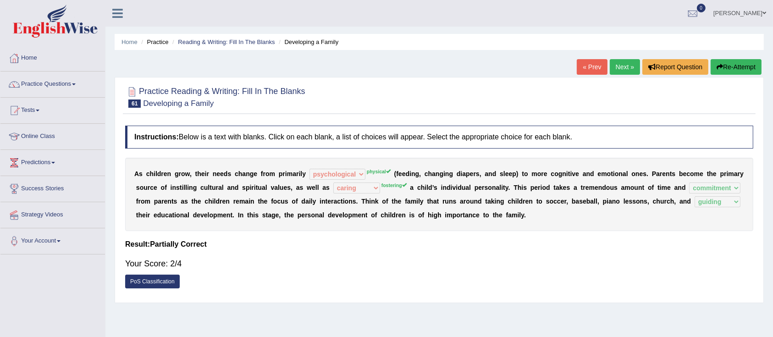
click at [616, 69] on link "Next »" at bounding box center [625, 67] width 30 height 16
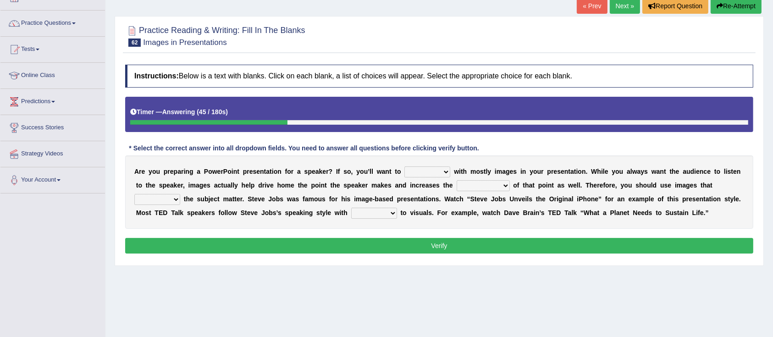
click at [437, 172] on select "stand stay stick stock" at bounding box center [428, 172] width 46 height 11
select select "stand"
click at [405, 167] on select "stand stay stick stock" at bounding box center [428, 172] width 46 height 11
click at [484, 186] on select "memorability morality mobilization mobility" at bounding box center [483, 185] width 53 height 11
select select "mobility"
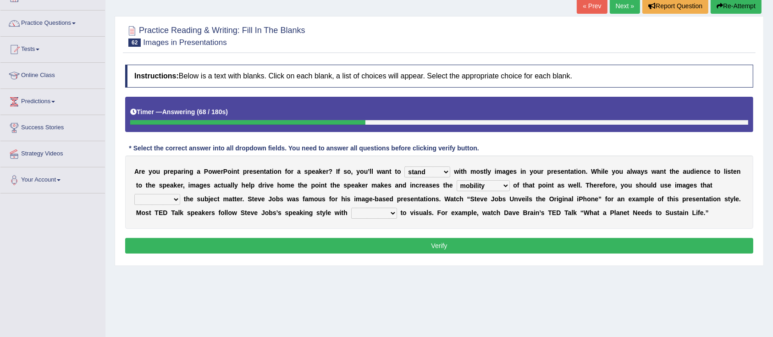
click at [457, 180] on select "memorability morality mobilization mobility" at bounding box center [483, 185] width 53 height 11
click at [178, 200] on select "suggest supply submit support" at bounding box center [157, 199] width 46 height 11
select select "support"
click at [134, 194] on select "suggest supply submit support" at bounding box center [157, 199] width 46 height 11
click at [391, 215] on select "regard result retrospect request" at bounding box center [374, 213] width 46 height 11
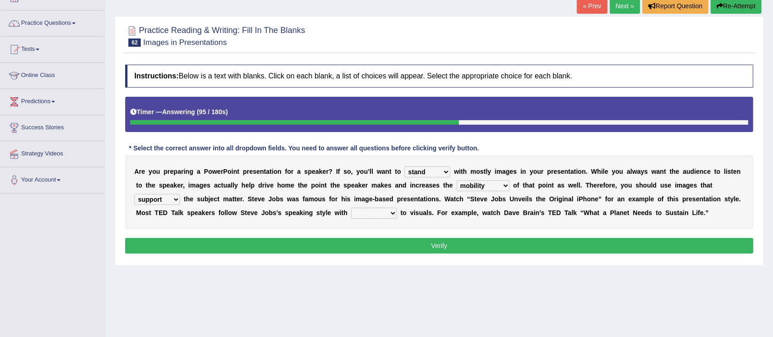
select select "regard"
click at [351, 208] on select "regard result retrospect request" at bounding box center [374, 213] width 46 height 11
click at [364, 247] on button "Verify" at bounding box center [439, 246] width 629 height 16
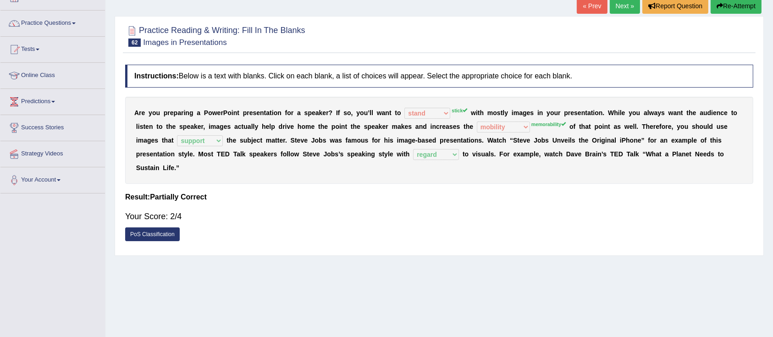
click at [623, 8] on link "Next »" at bounding box center [625, 6] width 30 height 16
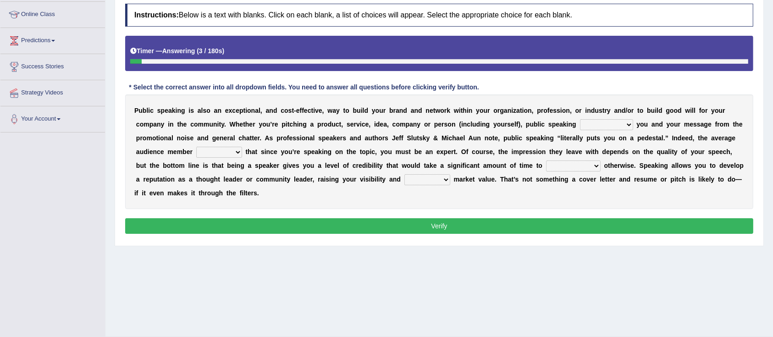
click at [595, 122] on select "differentiates disguises distributes dispute" at bounding box center [606, 124] width 53 height 11
select select "differentiates"
click at [580, 119] on select "differentiates disguises distributes dispute" at bounding box center [606, 124] width 53 height 11
click at [623, 126] on select "differentiates disguises distributes dispute" at bounding box center [606, 124] width 53 height 11
click at [677, 195] on div "P u b l i c s p e a k i n g i s a l s o a n e x c e p t i o n a l , a n d c o s…" at bounding box center [439, 152] width 629 height 115
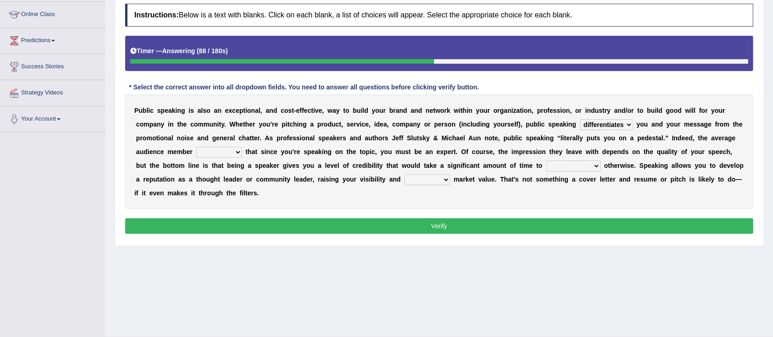
click at [236, 156] on select "assists assumes accesses assesses" at bounding box center [219, 152] width 46 height 11
select select "assists"
click at [196, 147] on select "assists assumes accesses assesses" at bounding box center [219, 152] width 46 height 11
click at [584, 164] on select "cultivate procrastinate communicate culminate" at bounding box center [573, 166] width 55 height 11
select select "communicate"
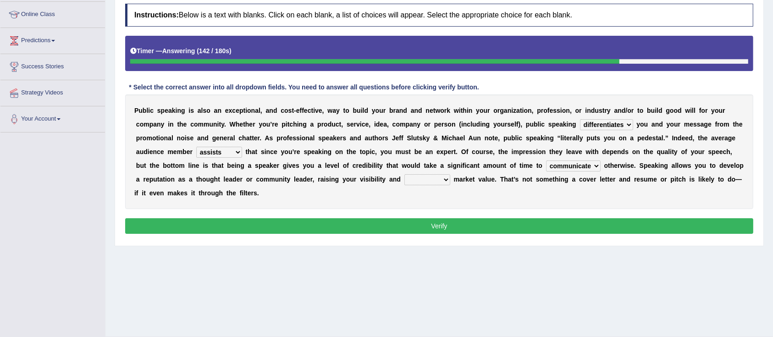
click at [546, 161] on select "cultivate procrastinate communicate culminate" at bounding box center [573, 166] width 55 height 11
click at [451, 178] on select "perceived diagnosed recessed divided" at bounding box center [428, 179] width 46 height 11
select select "perceived"
click at [432, 174] on select "perceived diagnosed recessed divided" at bounding box center [428, 179] width 46 height 11
click at [460, 223] on button "Verify" at bounding box center [439, 226] width 629 height 16
